Goal: Information Seeking & Learning: Find specific fact

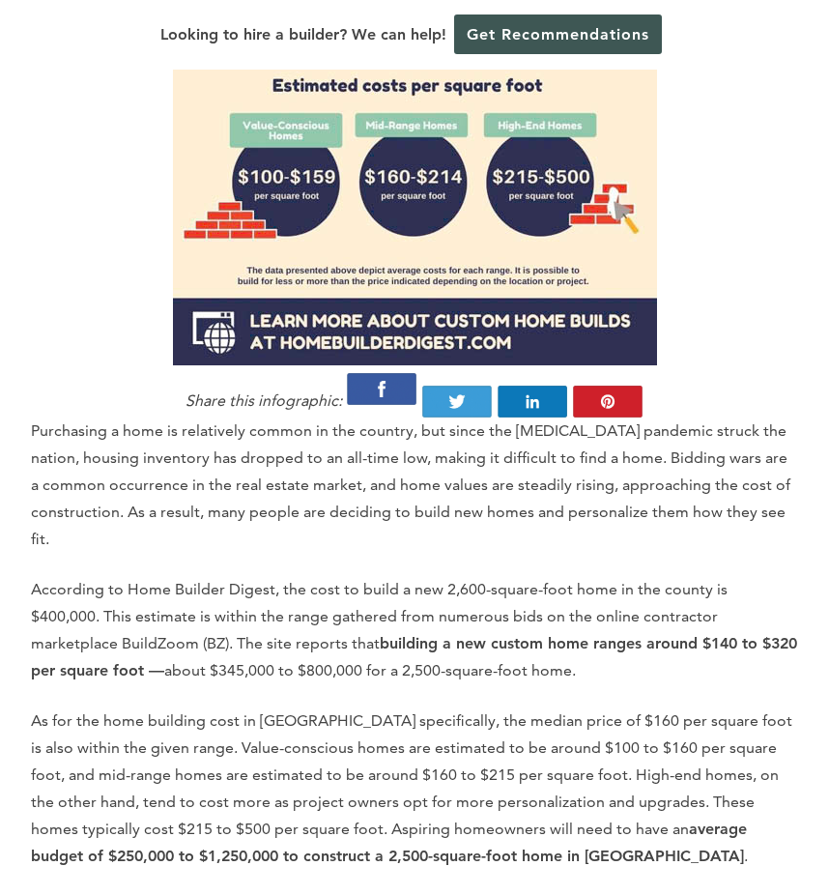
scroll to position [1742, 0]
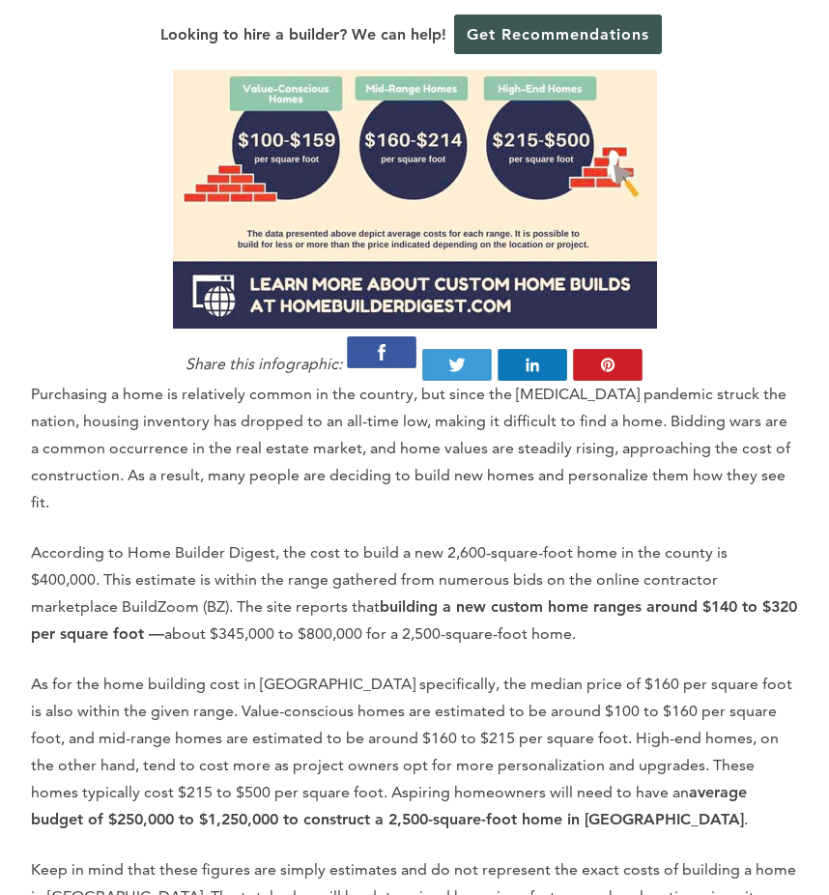
click at [233, 539] on p "According to Home Builder Digest, the cost to build a new 2,600-square-foot hom…" at bounding box center [414, 593] width 767 height 108
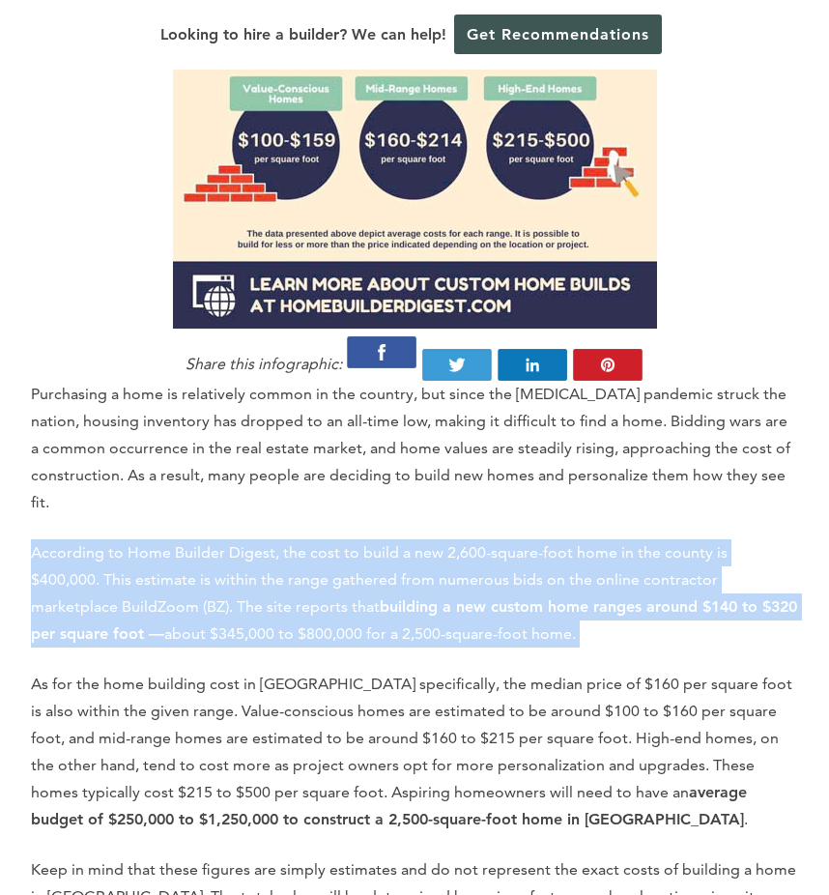
click at [233, 539] on p "According to Home Builder Digest, the cost to build a new 2,600-square-foot hom…" at bounding box center [414, 593] width 767 height 108
click at [280, 539] on p "According to Home Builder Digest, the cost to build a new 2,600-square-foot hom…" at bounding box center [414, 593] width 767 height 108
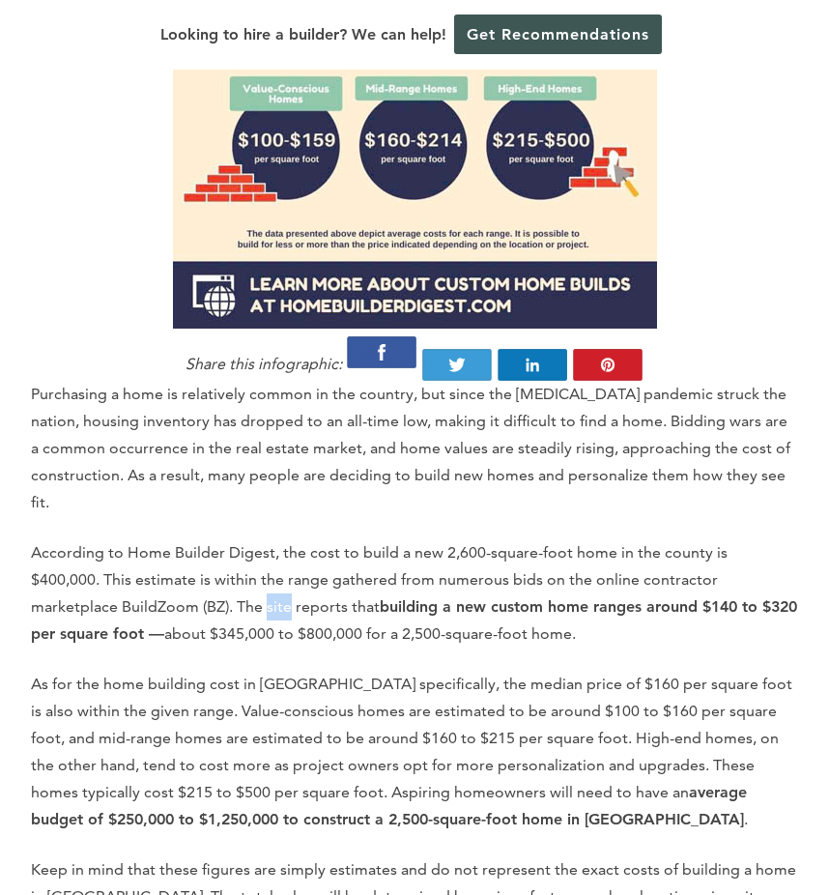
click at [280, 539] on p "According to Home Builder Digest, the cost to build a new 2,600-square-foot hom…" at bounding box center [414, 593] width 767 height 108
click at [185, 597] on strong "building a new custom home ranges around $140 to $320 per square foot —" at bounding box center [414, 619] width 766 height 45
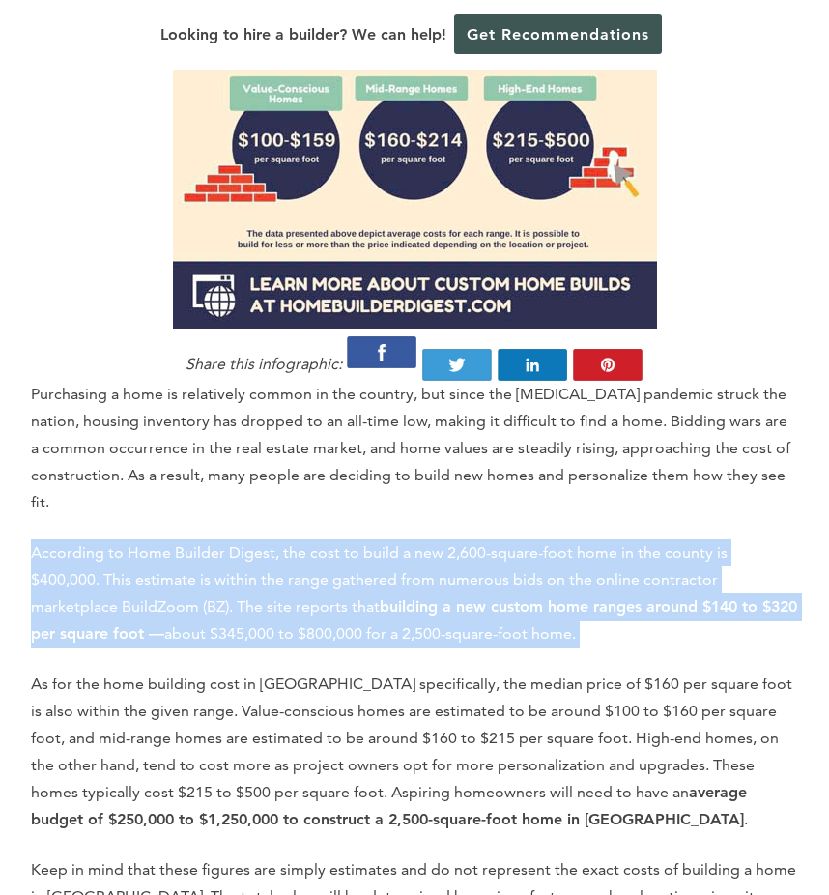
click at [185, 597] on strong "building a new custom home ranges around $140 to $320 per square foot —" at bounding box center [414, 619] width 766 height 45
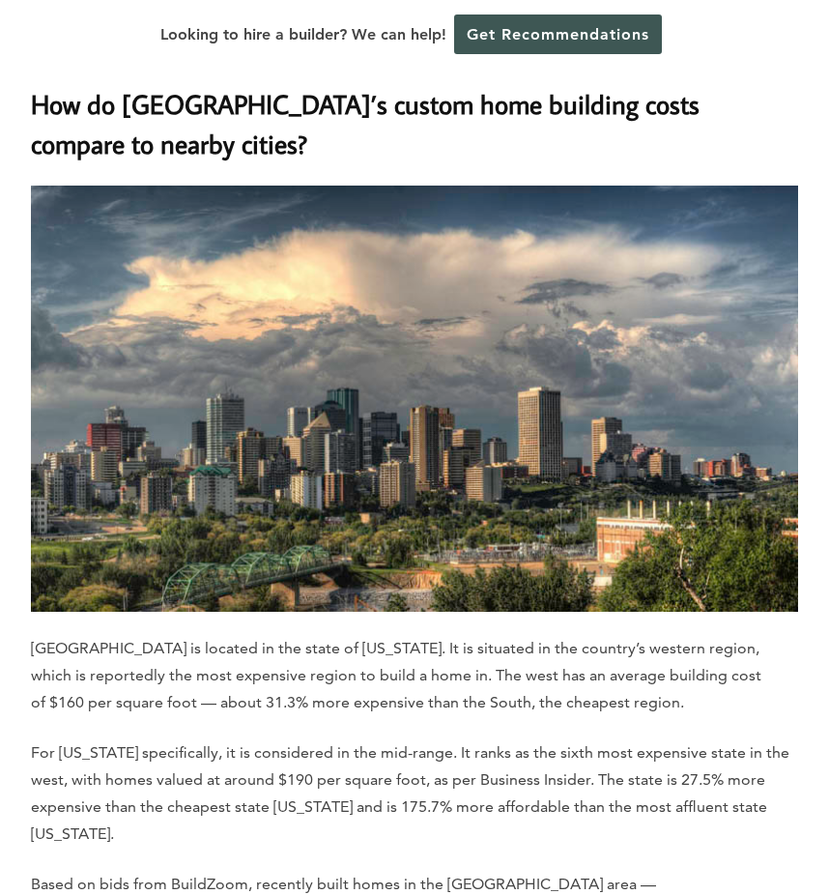
scroll to position [8709, 0]
